Goal: Information Seeking & Learning: Find specific fact

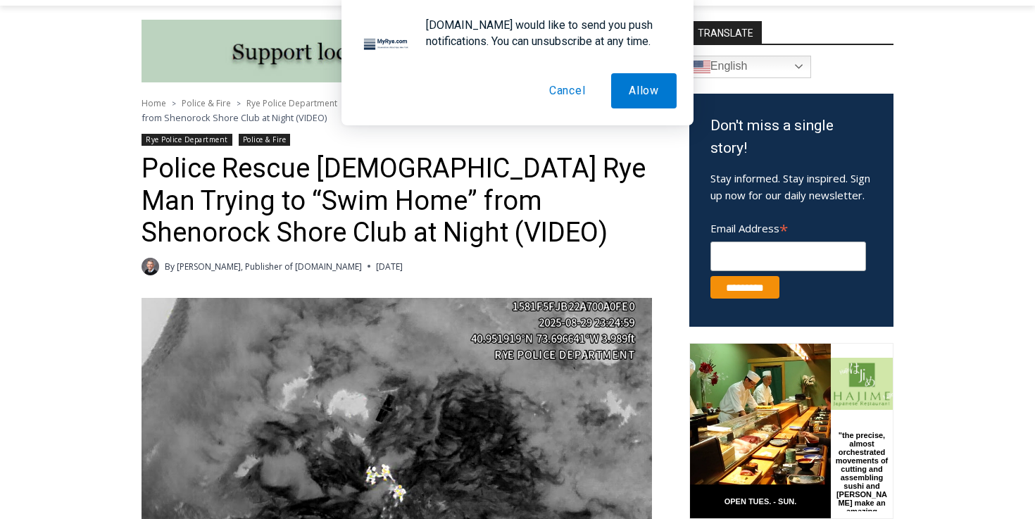
scroll to position [371, 0]
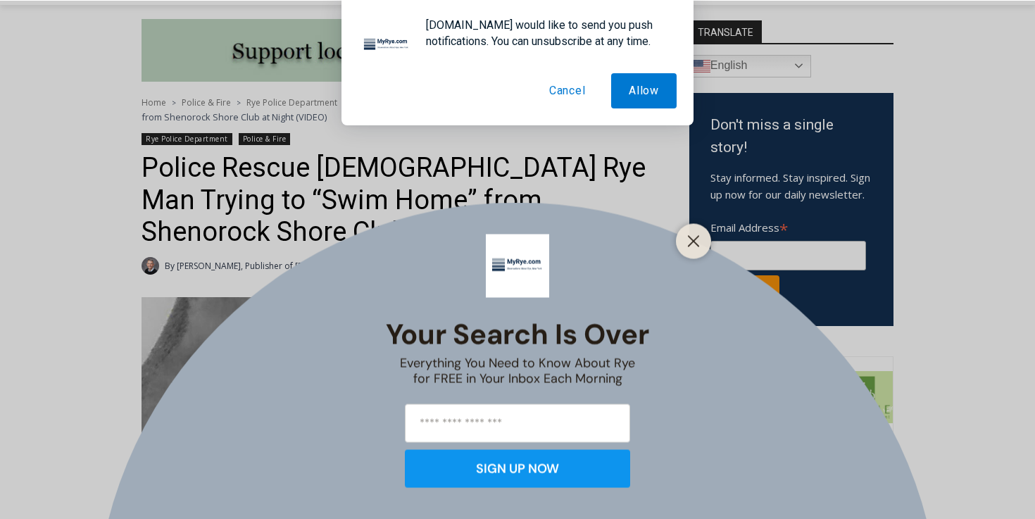
click at [565, 89] on button "Cancel" at bounding box center [568, 90] width 72 height 35
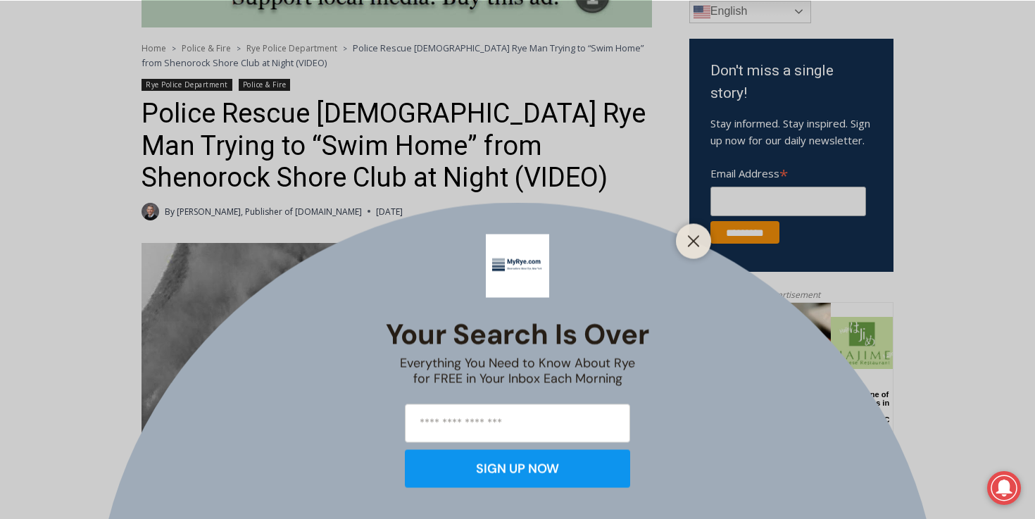
scroll to position [427, 0]
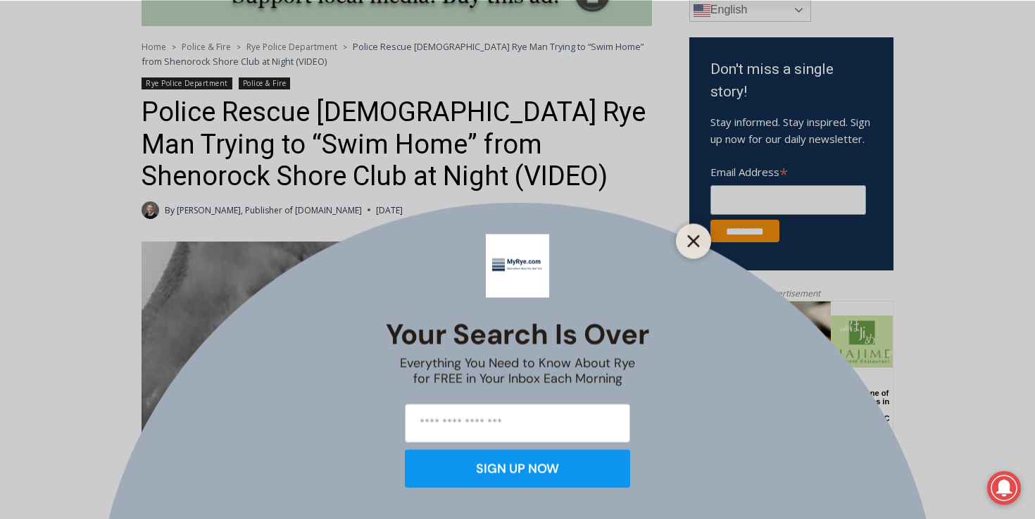
click at [689, 242] on icon "Close" at bounding box center [693, 240] width 13 height 13
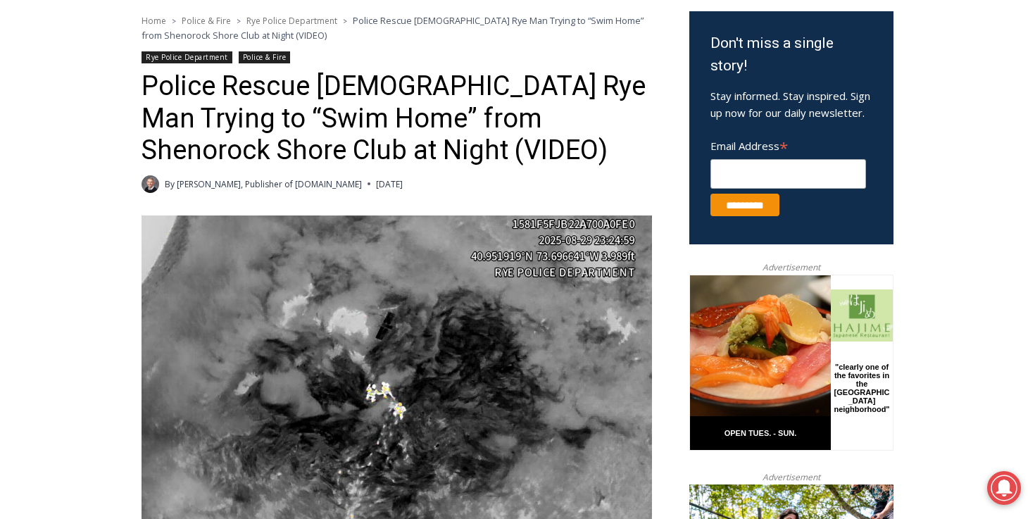
scroll to position [454, 0]
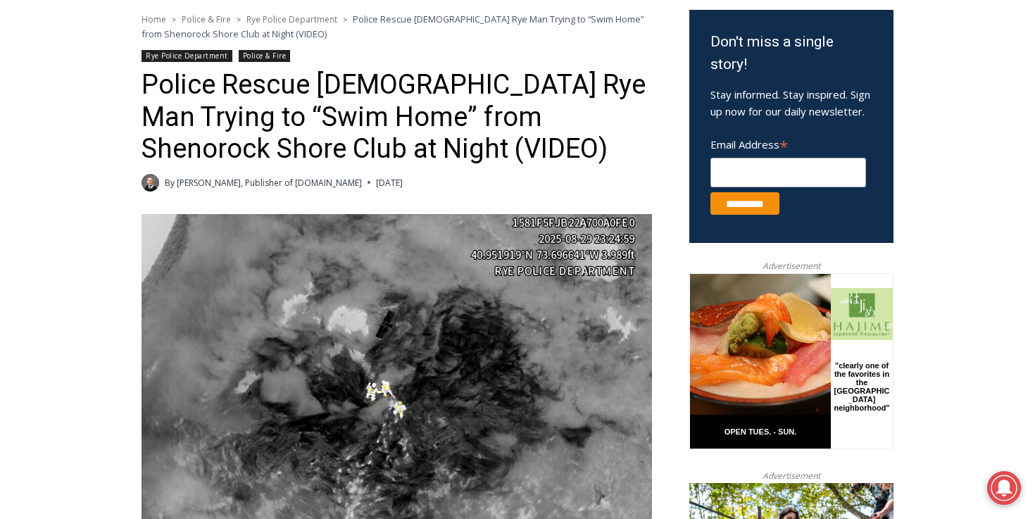
click at [376, 178] on time "[DATE]" at bounding box center [389, 182] width 27 height 13
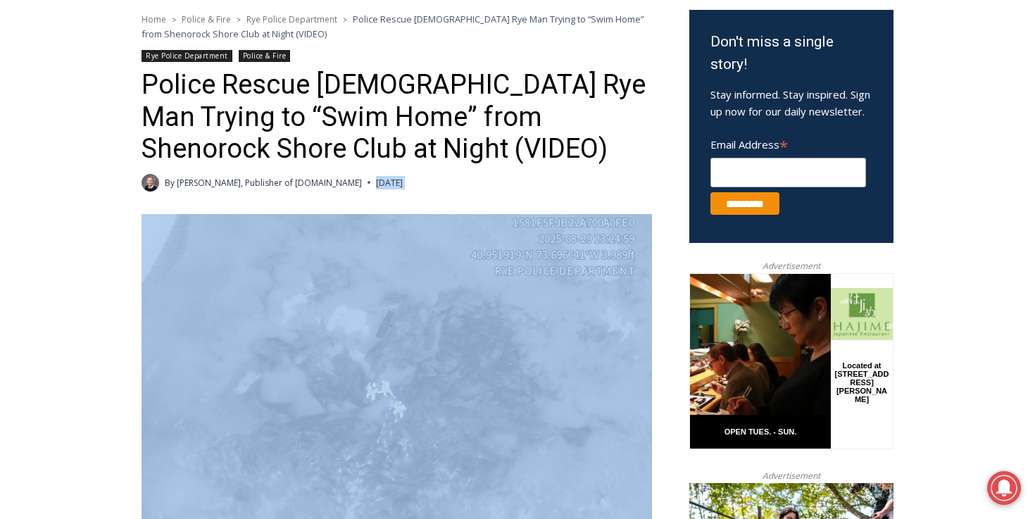
click at [376, 178] on time "[DATE]" at bounding box center [389, 182] width 27 height 13
click at [376, 177] on time "[DATE]" at bounding box center [389, 182] width 27 height 13
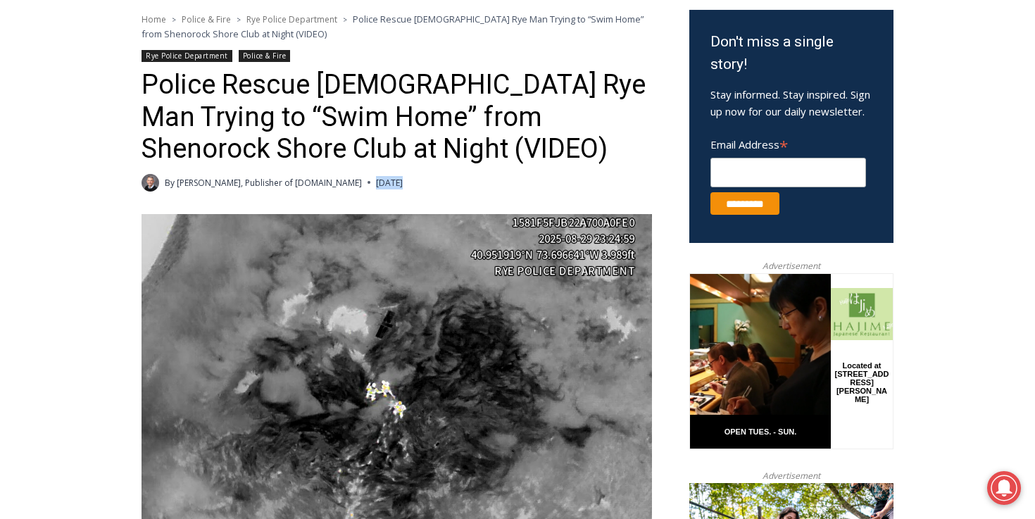
click at [376, 177] on time "[DATE]" at bounding box center [389, 182] width 27 height 13
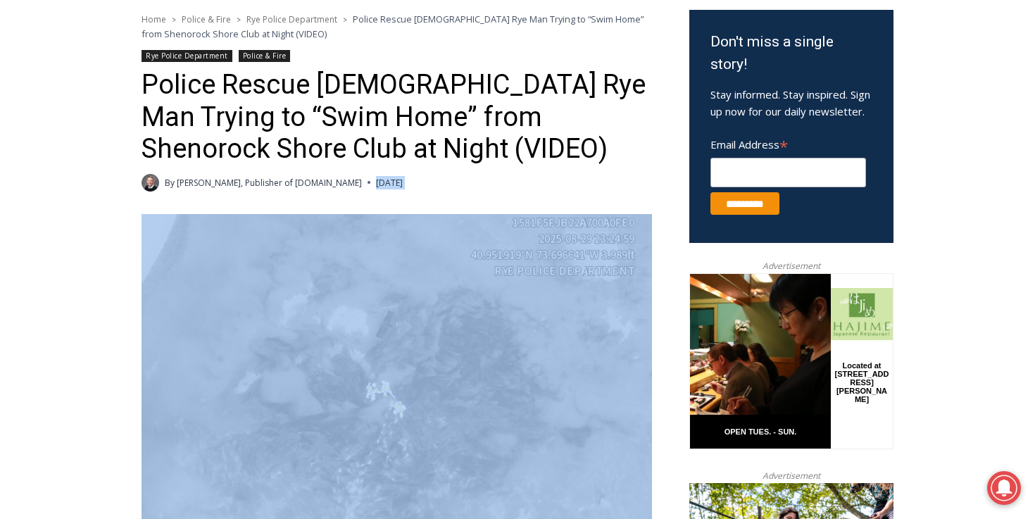
click at [376, 177] on time "[DATE]" at bounding box center [389, 182] width 27 height 13
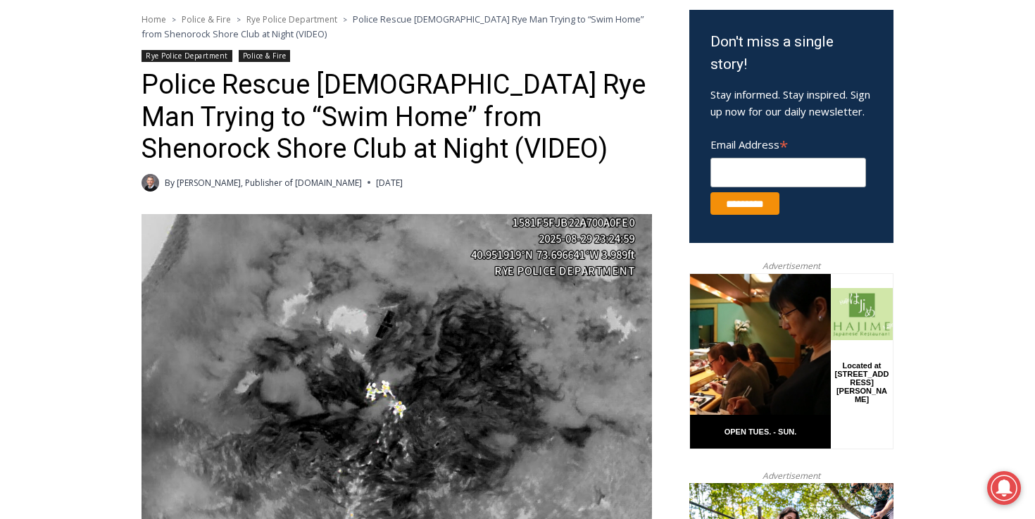
click at [269, 84] on h1 "Police Rescue [DEMOGRAPHIC_DATA] Rye Man Trying to “Swim Home” from Shenorock S…" at bounding box center [397, 117] width 510 height 96
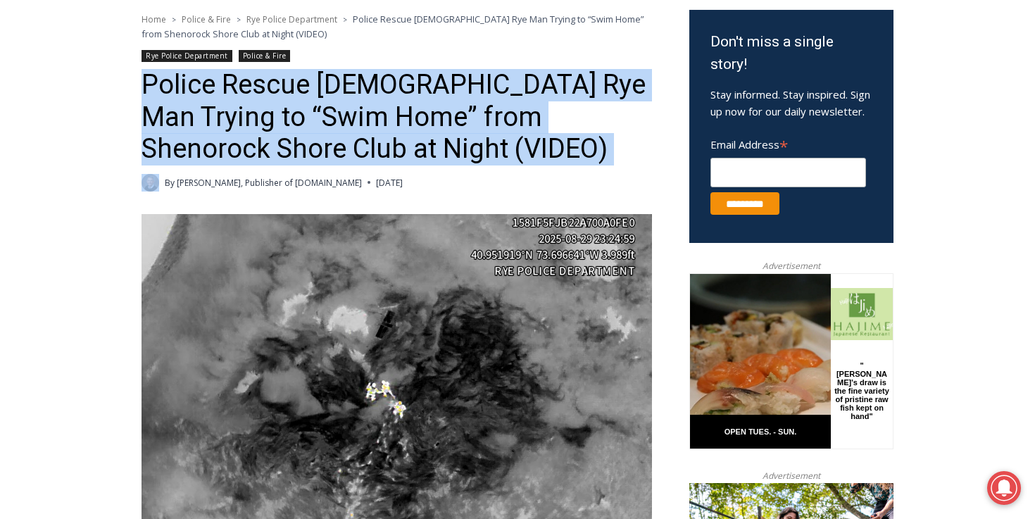
click at [269, 84] on h1 "Police Rescue [DEMOGRAPHIC_DATA] Rye Man Trying to “Swim Home” from Shenorock S…" at bounding box center [397, 117] width 510 height 96
click at [345, 89] on h1 "Police Rescue [DEMOGRAPHIC_DATA] Rye Man Trying to “Swim Home” from Shenorock S…" at bounding box center [397, 117] width 510 height 96
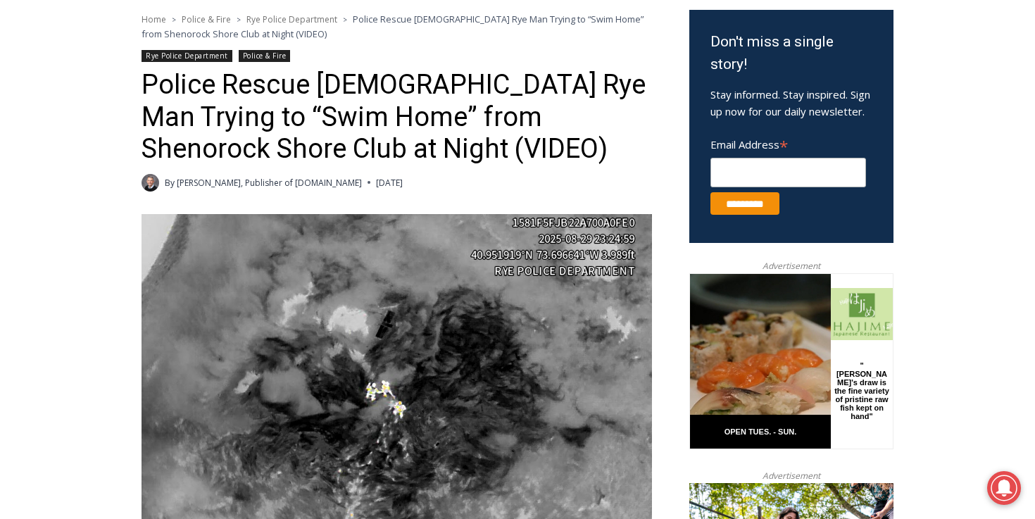
click at [345, 89] on h1 "Police Rescue [DEMOGRAPHIC_DATA] Rye Man Trying to “Swim Home” from Shenorock S…" at bounding box center [397, 117] width 510 height 96
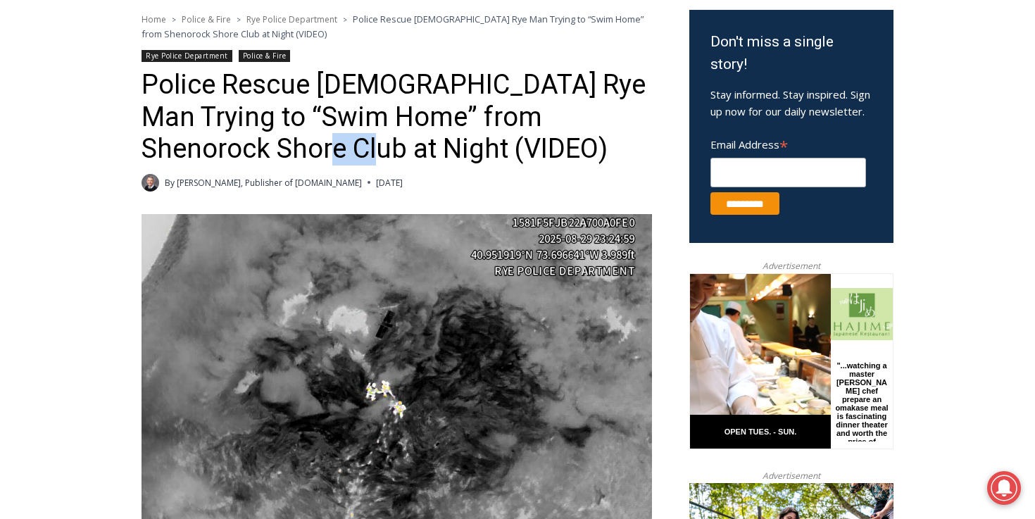
drag, startPoint x: 200, startPoint y: 157, endPoint x: 240, endPoint y: 162, distance: 40.4
click at [240, 162] on h1 "Police Rescue [DEMOGRAPHIC_DATA] Rye Man Trying to “Swim Home” from Shenorock S…" at bounding box center [397, 117] width 510 height 96
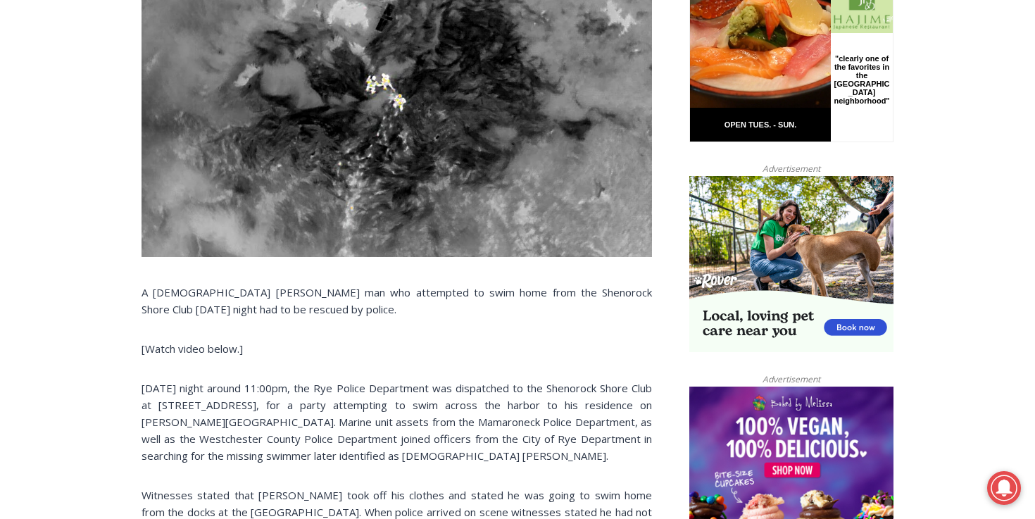
scroll to position [766, 0]
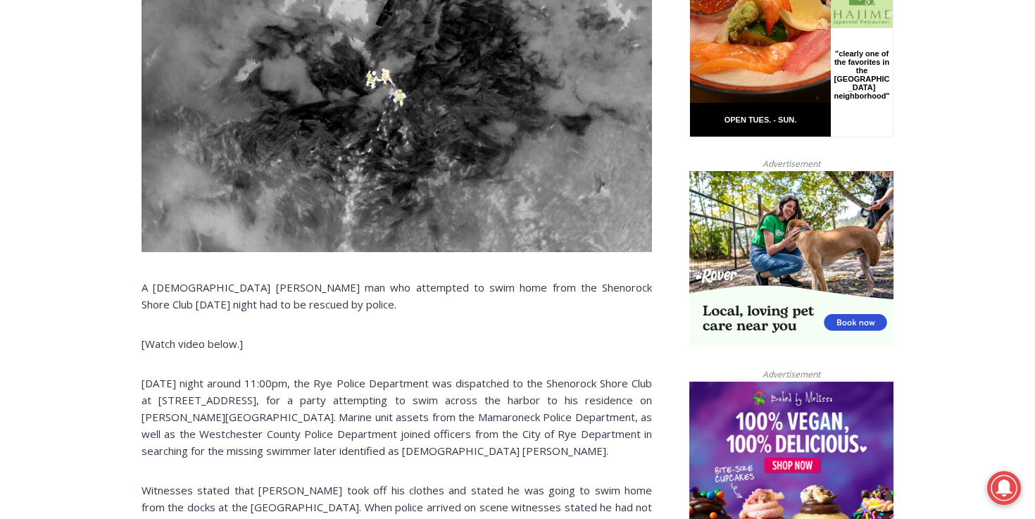
click at [358, 451] on p "[DATE] night around 11:00pm, the Rye Police Department was dispatched to the Sh…" at bounding box center [397, 417] width 510 height 84
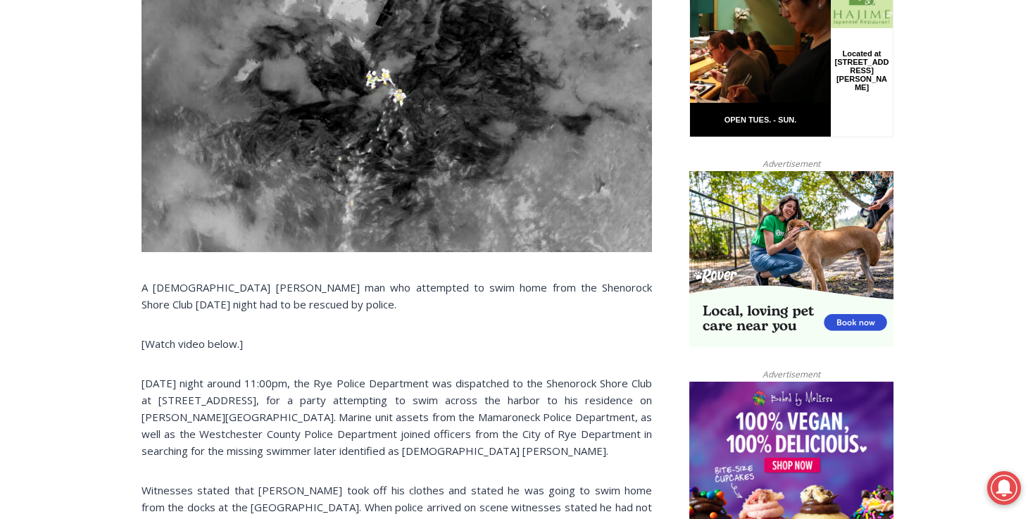
click at [396, 455] on p "[DATE] night around 11:00pm, the Rye Police Department was dispatched to the Sh…" at bounding box center [397, 417] width 510 height 84
click at [372, 453] on p "[DATE] night around 11:00pm, the Rye Police Department was dispatched to the Sh…" at bounding box center [397, 417] width 510 height 84
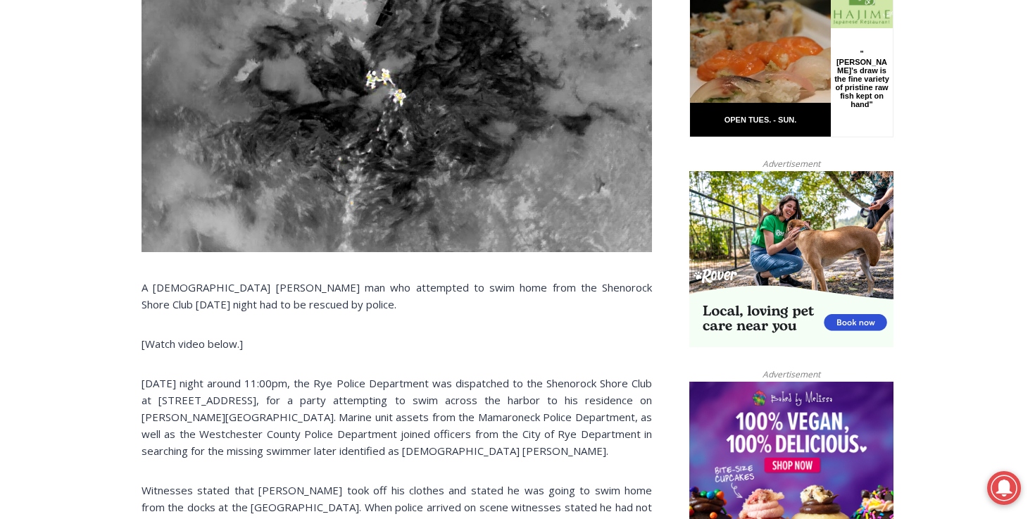
click at [380, 455] on p "[DATE] night around 11:00pm, the Rye Police Department was dispatched to the Sh…" at bounding box center [397, 417] width 510 height 84
click at [373, 449] on p "[DATE] night around 11:00pm, the Rye Police Department was dispatched to the Sh…" at bounding box center [397, 417] width 510 height 84
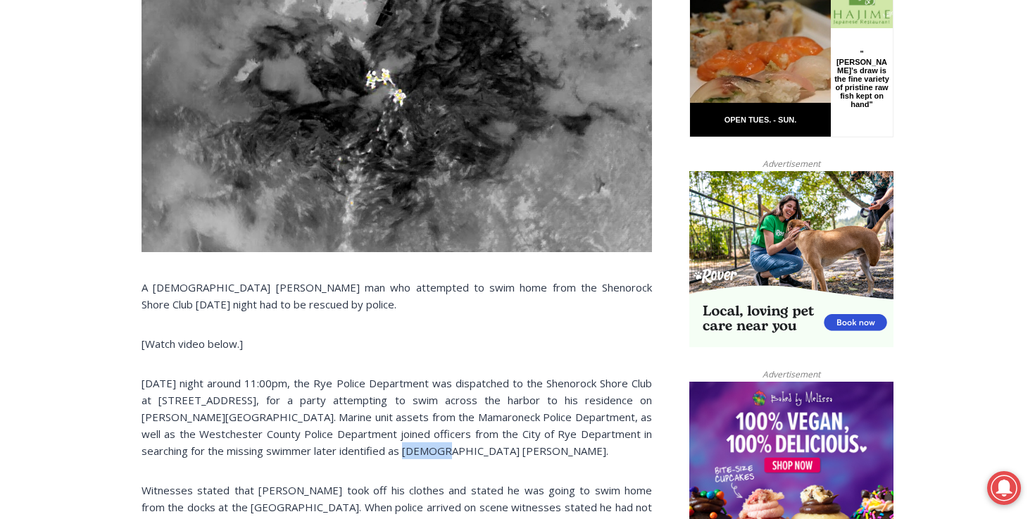
click at [373, 449] on p "[DATE] night around 11:00pm, the Rye Police Department was dispatched to the Sh…" at bounding box center [397, 417] width 510 height 84
click at [391, 449] on p "[DATE] night around 11:00pm, the Rye Police Department was dispatched to the Sh…" at bounding box center [397, 417] width 510 height 84
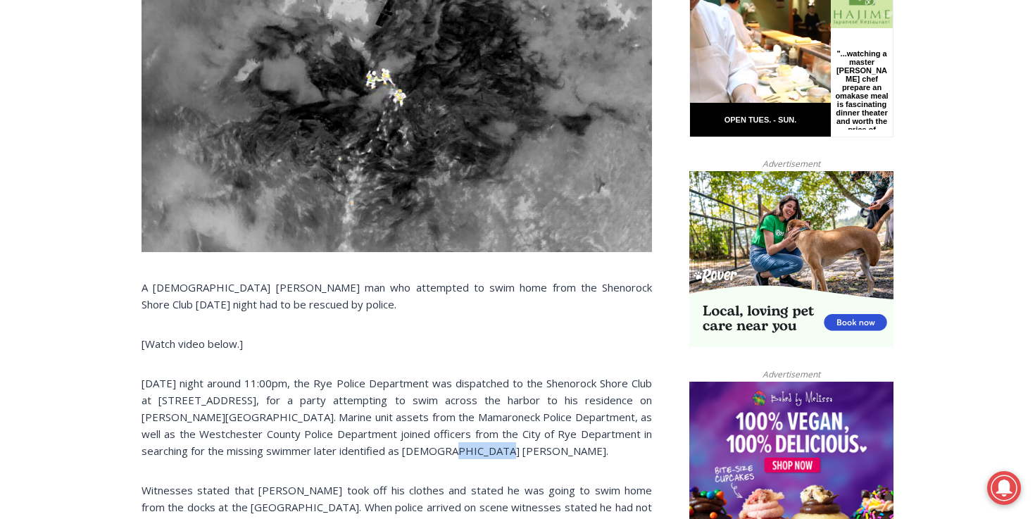
click at [391, 449] on p "[DATE] night around 11:00pm, the Rye Police Department was dispatched to the Sh…" at bounding box center [397, 417] width 510 height 84
click at [308, 429] on p "[DATE] night around 11:00pm, the Rye Police Department was dispatched to the Sh…" at bounding box center [397, 417] width 510 height 84
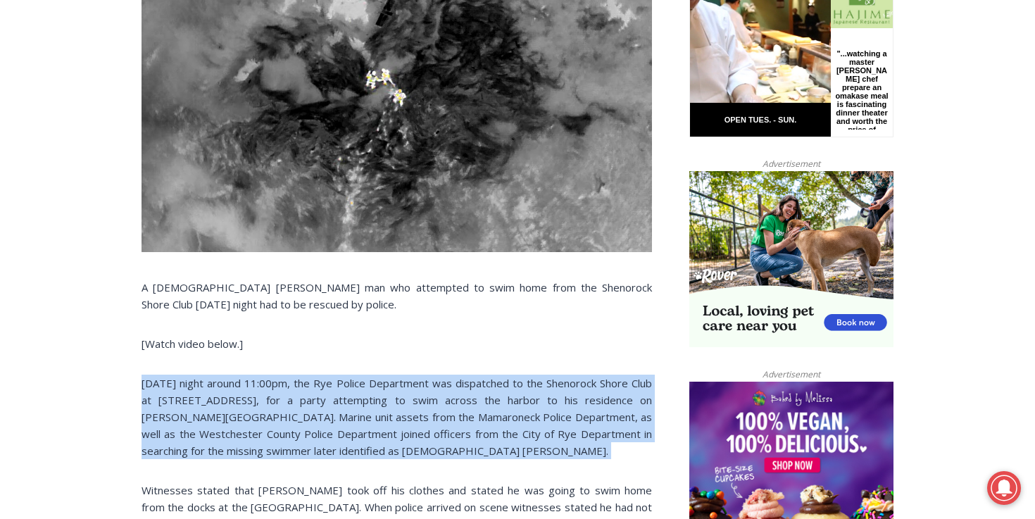
click at [308, 429] on p "[DATE] night around 11:00pm, the Rye Police Department was dispatched to the Sh…" at bounding box center [397, 417] width 510 height 84
click at [305, 442] on p "[DATE] night around 11:00pm, the Rye Police Department was dispatched to the Sh…" at bounding box center [397, 417] width 510 height 84
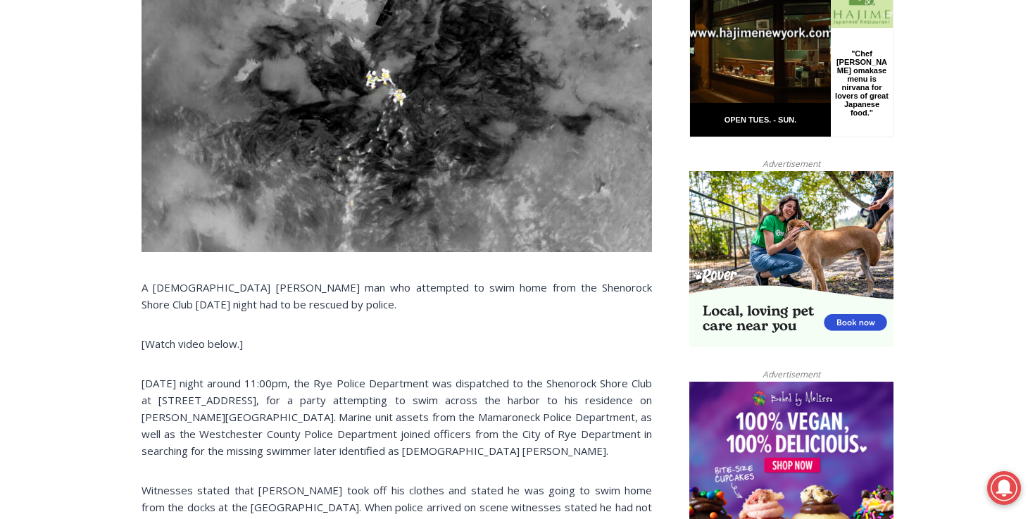
click at [307, 435] on p "[DATE] night around 11:00pm, the Rye Police Department was dispatched to the Sh…" at bounding box center [397, 417] width 510 height 84
click at [306, 383] on p "[DATE] night around 11:00pm, the Rye Police Department was dispatched to the Sh…" at bounding box center [397, 417] width 510 height 84
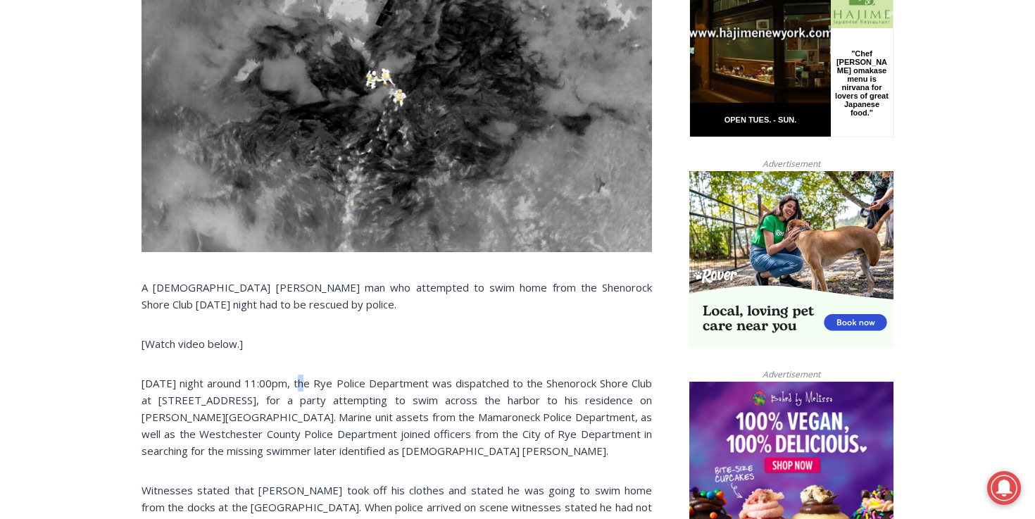
click at [306, 383] on p "[DATE] night around 11:00pm, the Rye Police Department was dispatched to the Sh…" at bounding box center [397, 417] width 510 height 84
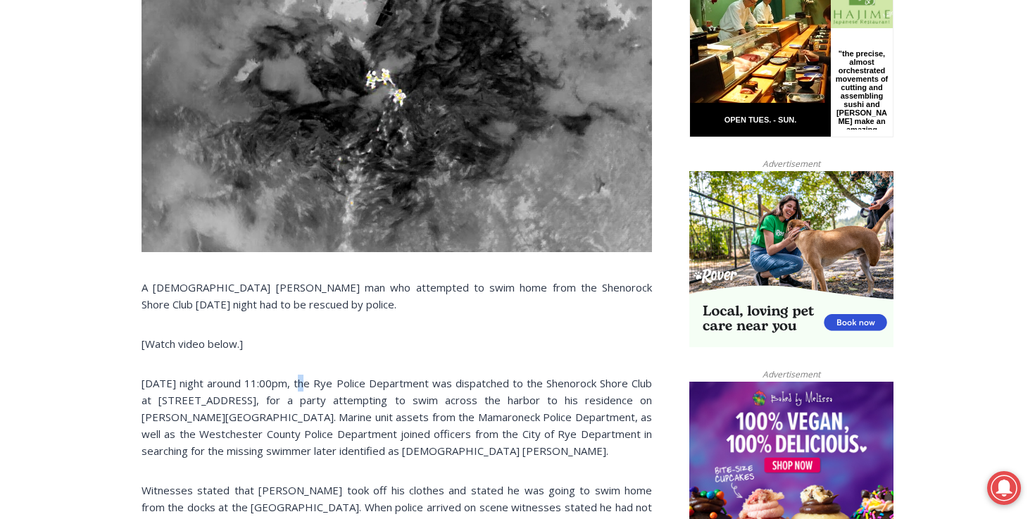
click at [306, 383] on p "[DATE] night around 11:00pm, the Rye Police Department was dispatched to the Sh…" at bounding box center [397, 417] width 510 height 84
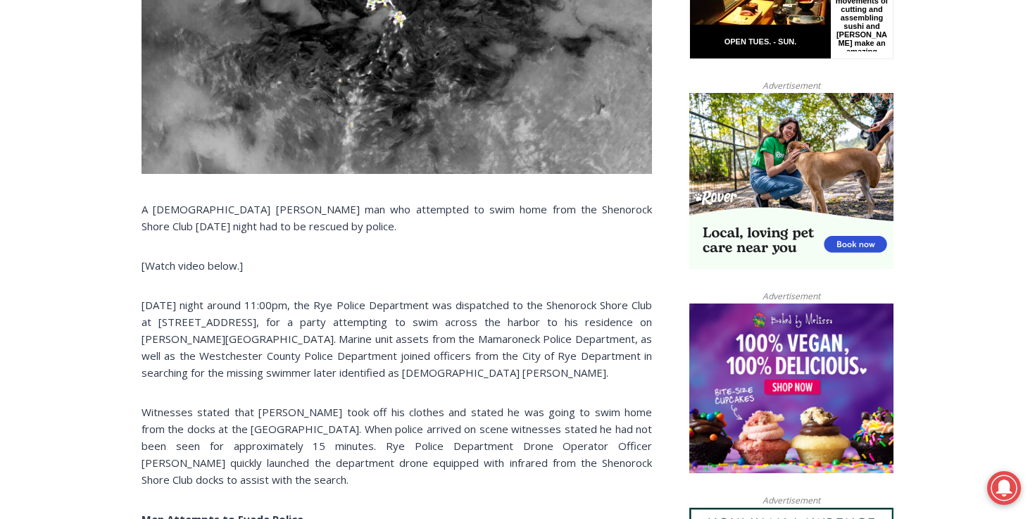
scroll to position [845, 0]
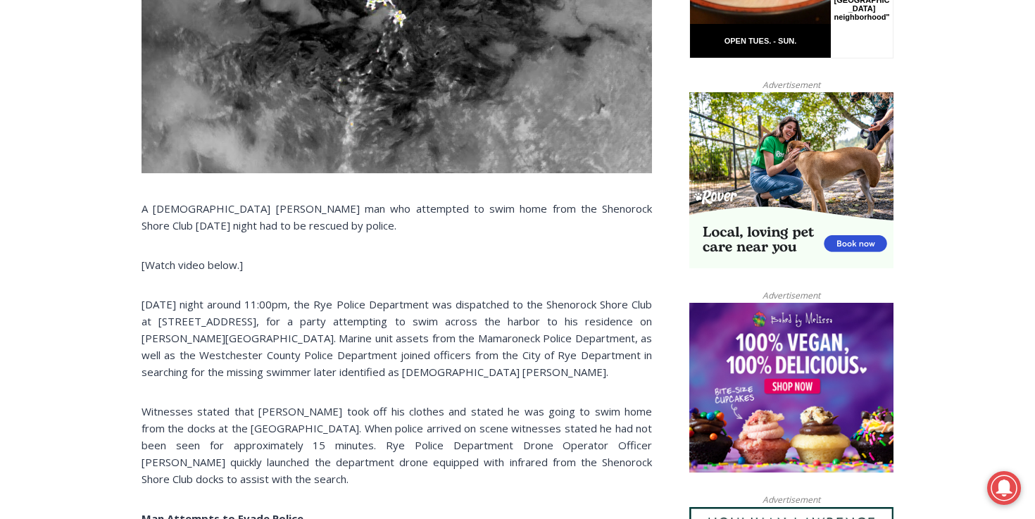
click at [308, 413] on p "Witnesses stated that [PERSON_NAME] took off his clothes and stated he was goin…" at bounding box center [397, 445] width 510 height 84
click at [376, 451] on p "Witnesses stated that [PERSON_NAME] took off his clothes and stated he was goin…" at bounding box center [397, 445] width 510 height 84
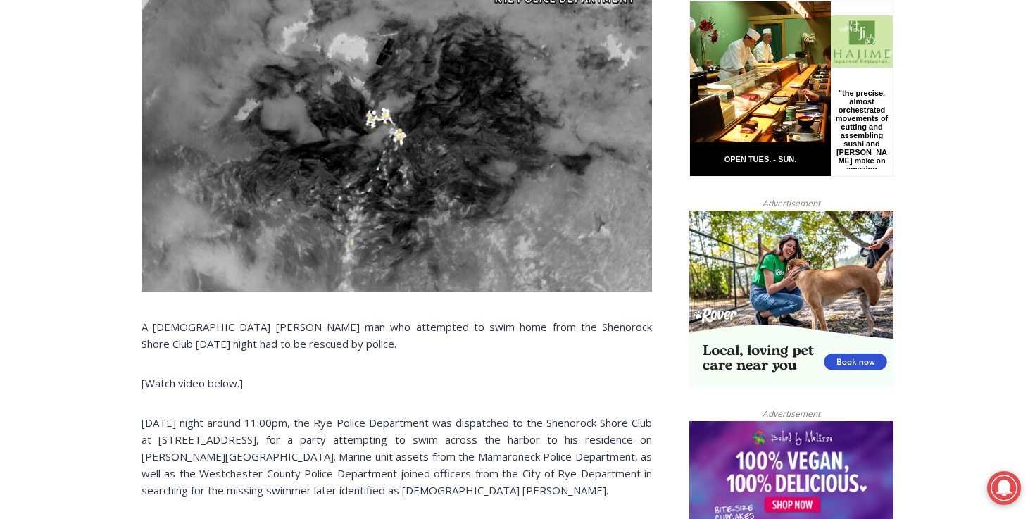
scroll to position [742, 0]
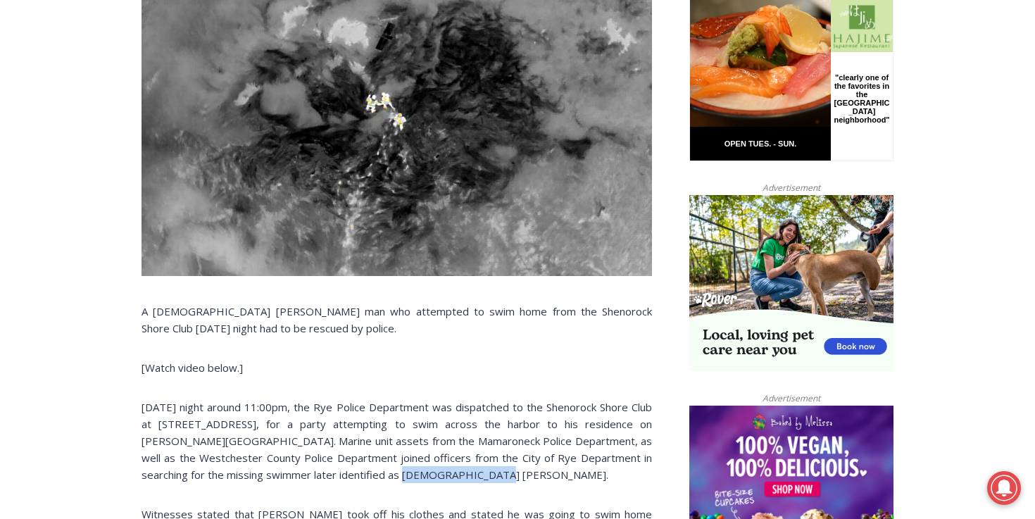
drag, startPoint x: 422, startPoint y: 479, endPoint x: 338, endPoint y: 482, distance: 83.9
click at [338, 482] on p "[DATE] night around 11:00pm, the Rye Police Department was dispatched to the Sh…" at bounding box center [397, 441] width 510 height 84
copy p "[PERSON_NAME]"
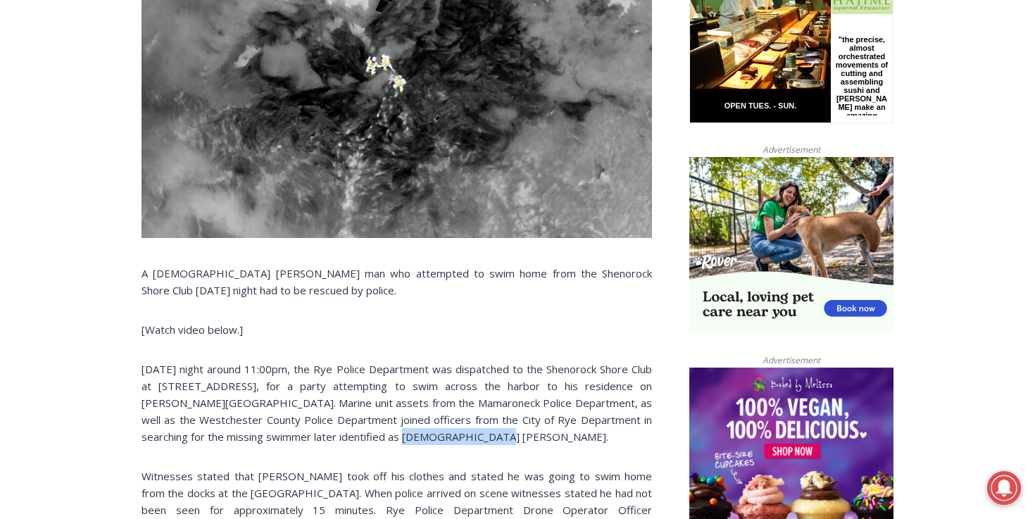
scroll to position [786, 0]
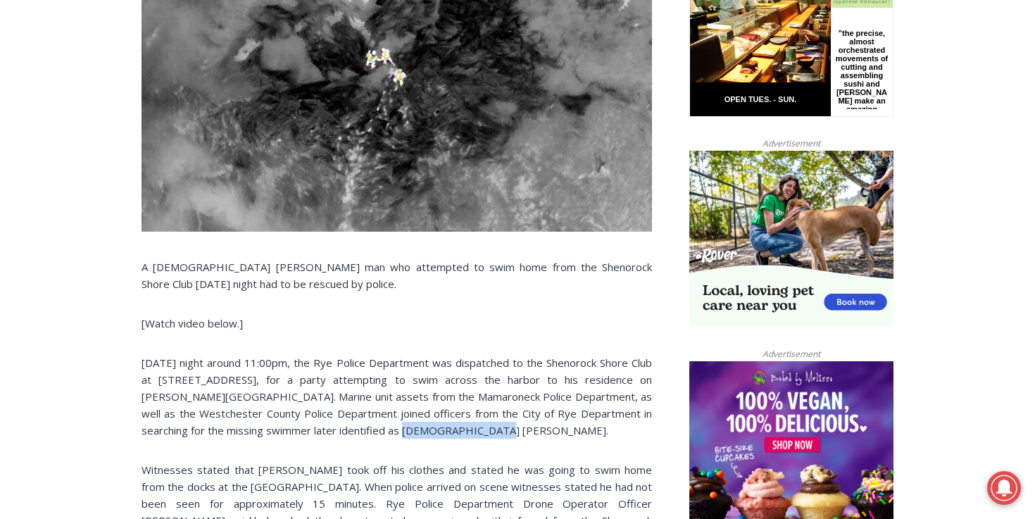
copy p "[PERSON_NAME]"
